Goal: Check status: Check status

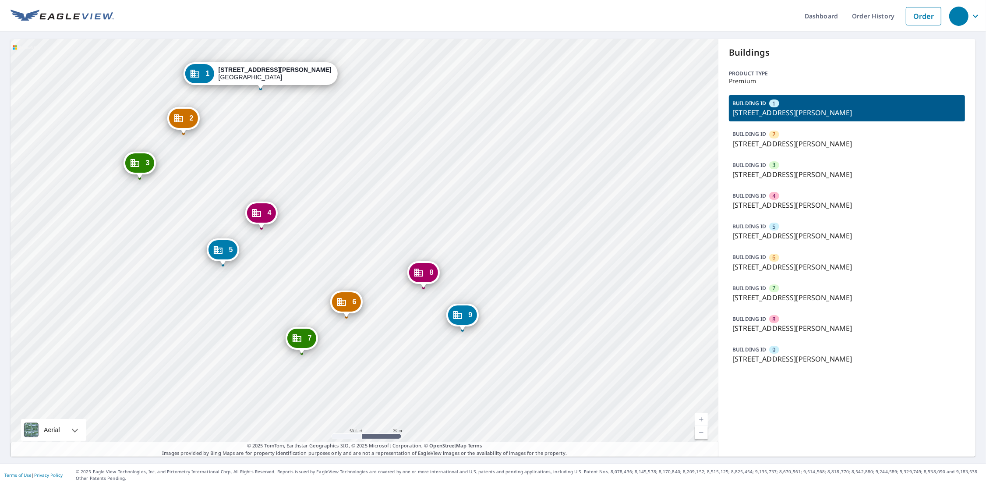
drag, startPoint x: 486, startPoint y: 331, endPoint x: 419, endPoint y: 166, distance: 178.3
click at [419, 166] on div "2 7205 S Harrison Hills Dr La Vista, NE 68128 3 7214 S Harrison Hills Dr La Vis…" at bounding box center [365, 248] width 708 height 418
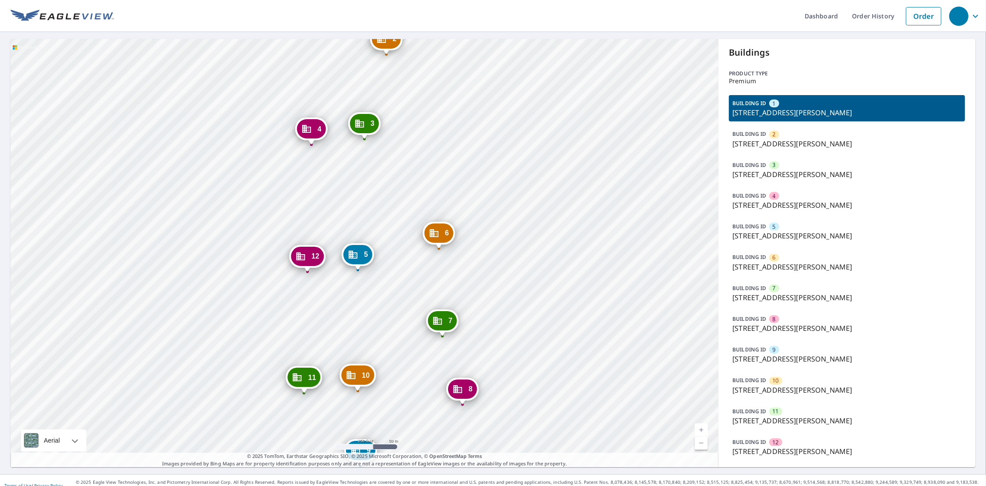
drag, startPoint x: 411, startPoint y: 408, endPoint x: 395, endPoint y: 276, distance: 132.5
click at [401, 277] on div "2 [STREET_ADDRESS][PERSON_NAME] 3 [STREET_ADDRESS][PERSON_NAME] 4 [STREET_ADDRE…" at bounding box center [365, 253] width 708 height 428
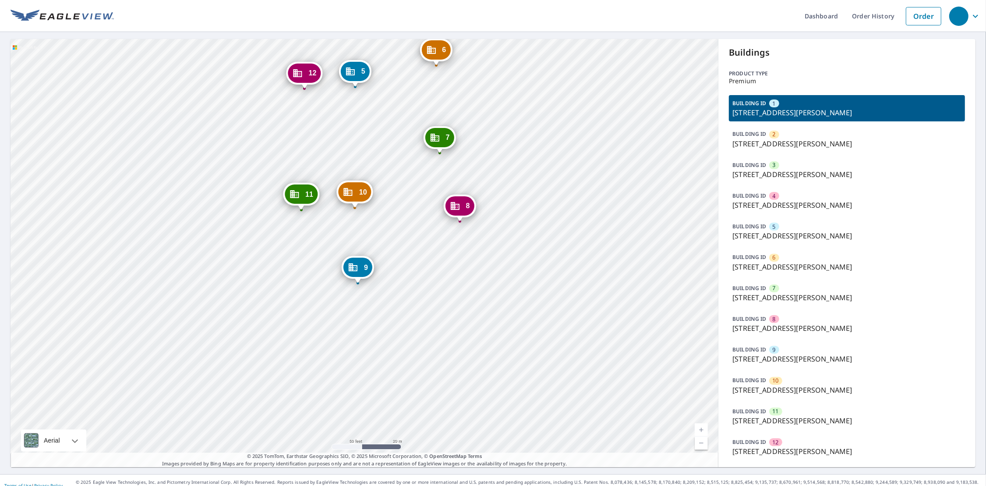
drag, startPoint x: 401, startPoint y: 138, endPoint x: 412, endPoint y: 163, distance: 27.6
click at [401, 162] on div "2 [STREET_ADDRESS][PERSON_NAME] 3 [STREET_ADDRESS][PERSON_NAME] 4 [STREET_ADDRE…" at bounding box center [365, 253] width 708 height 428
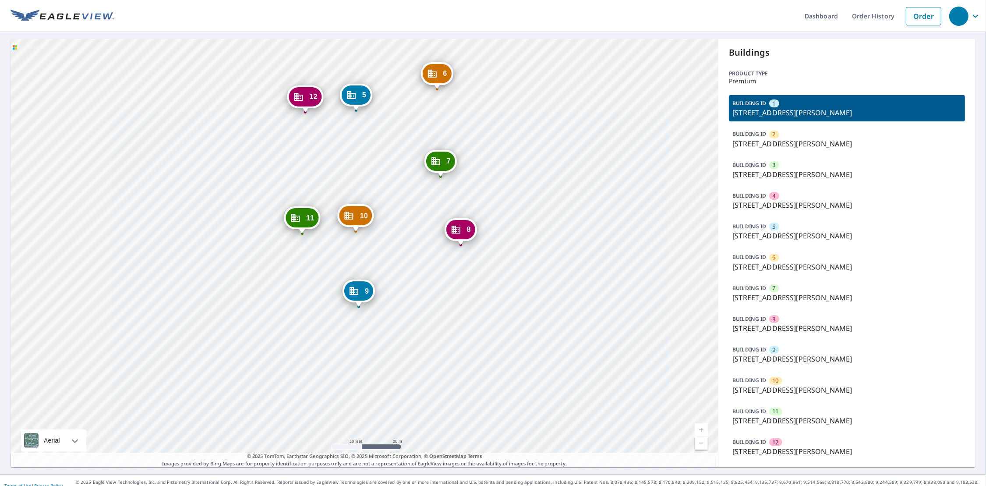
drag, startPoint x: 77, startPoint y: 134, endPoint x: 77, endPoint y: 119, distance: 14.9
click at [77, 119] on div "2 [STREET_ADDRESS][PERSON_NAME] 3 [STREET_ADDRESS][PERSON_NAME] 4 [STREET_ADDRE…" at bounding box center [365, 253] width 708 height 428
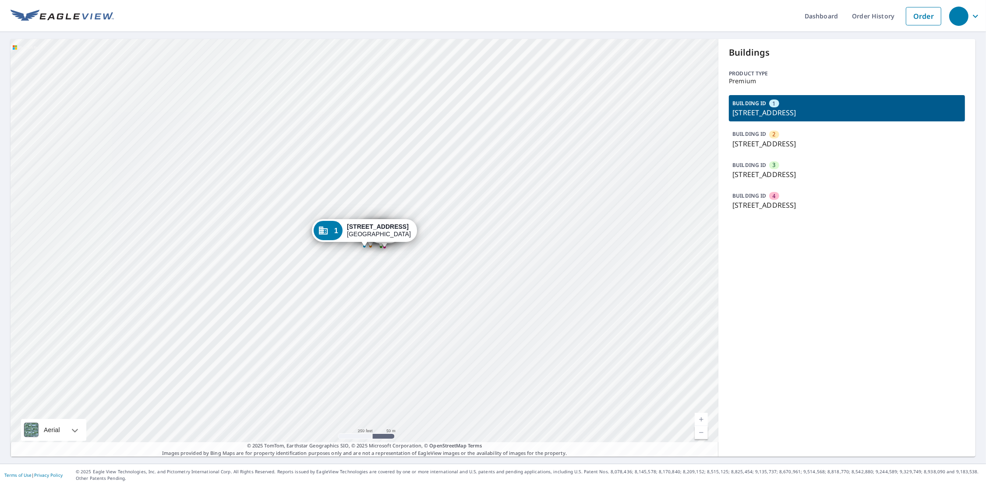
drag, startPoint x: 471, startPoint y: 108, endPoint x: 457, endPoint y: 89, distance: 23.2
click at [458, 89] on div "2 4854 E Baseline Rd Mesa, AZ 85206 3 4854 E Baseline Rd Mesa, AZ 85206 4 4854 …" at bounding box center [365, 248] width 708 height 418
